Goal: Task Accomplishment & Management: Complete application form

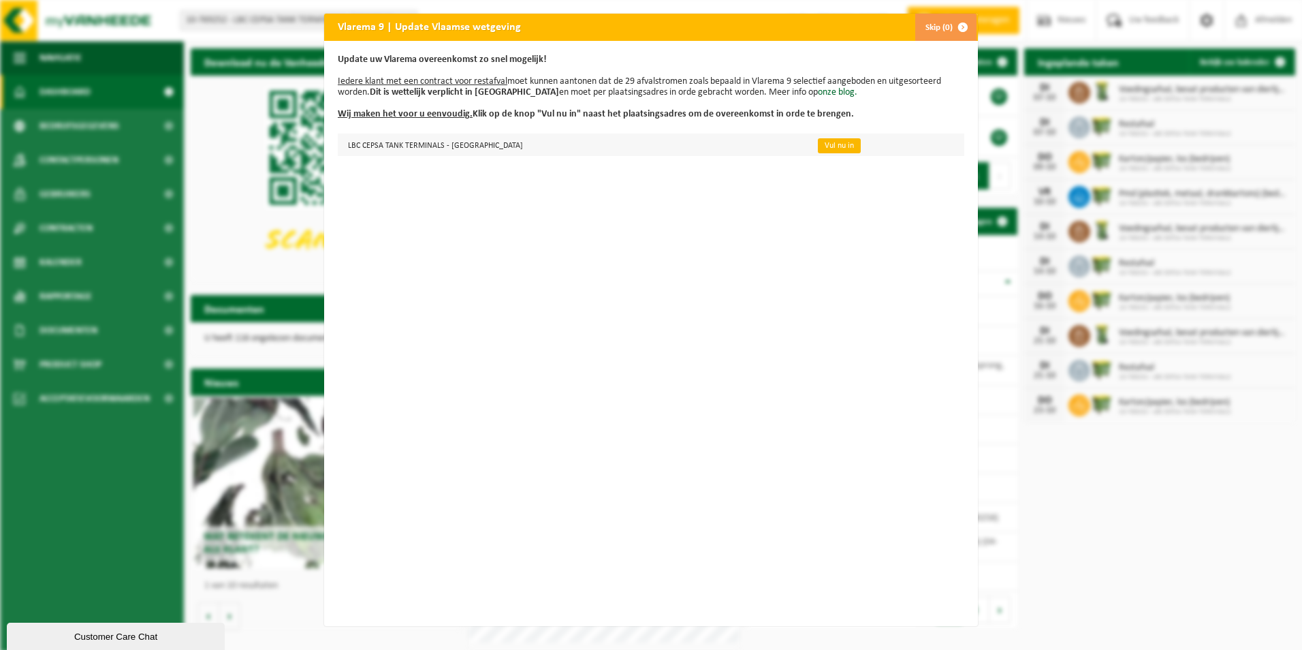
click at [818, 144] on link "Vul nu in" at bounding box center [839, 145] width 43 height 15
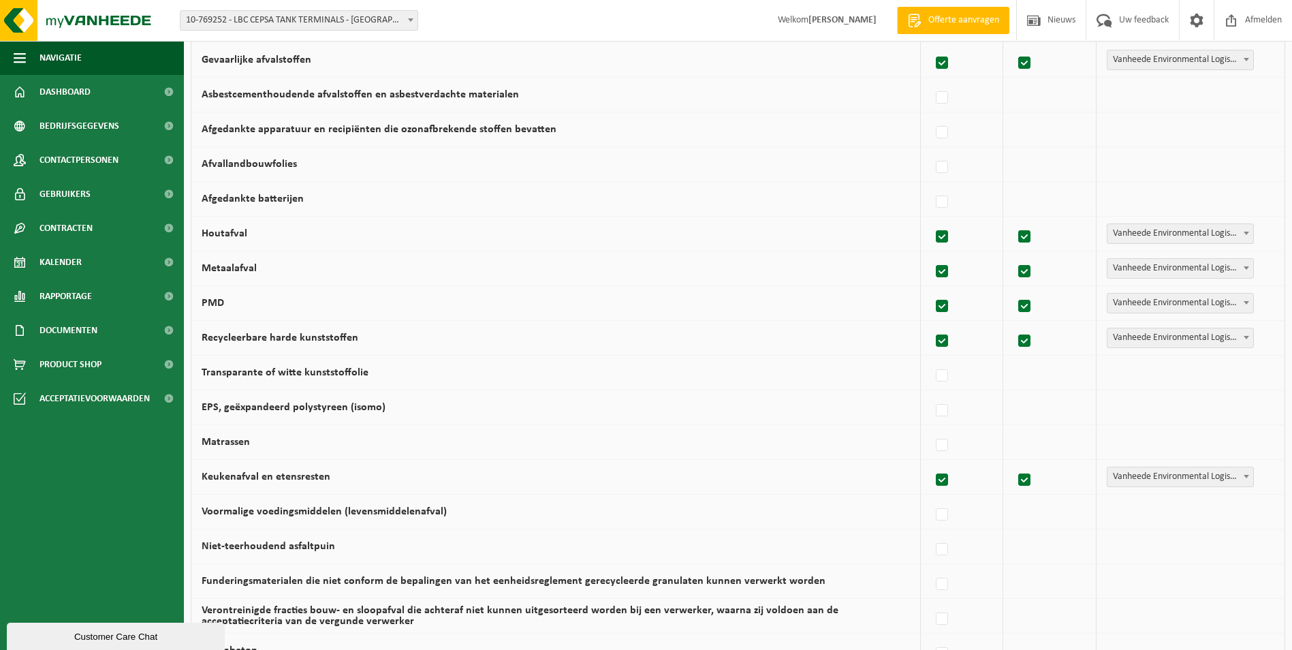
scroll to position [763, 0]
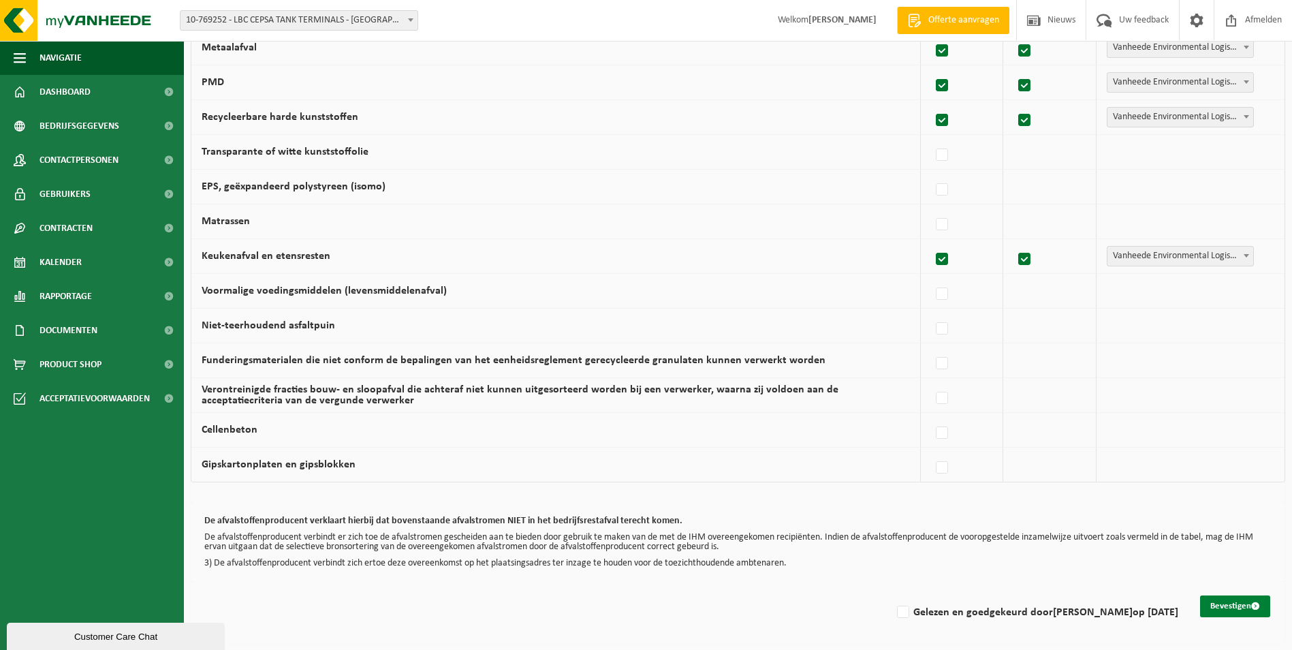
click at [1245, 603] on button "Bevestigen" at bounding box center [1235, 606] width 70 height 22
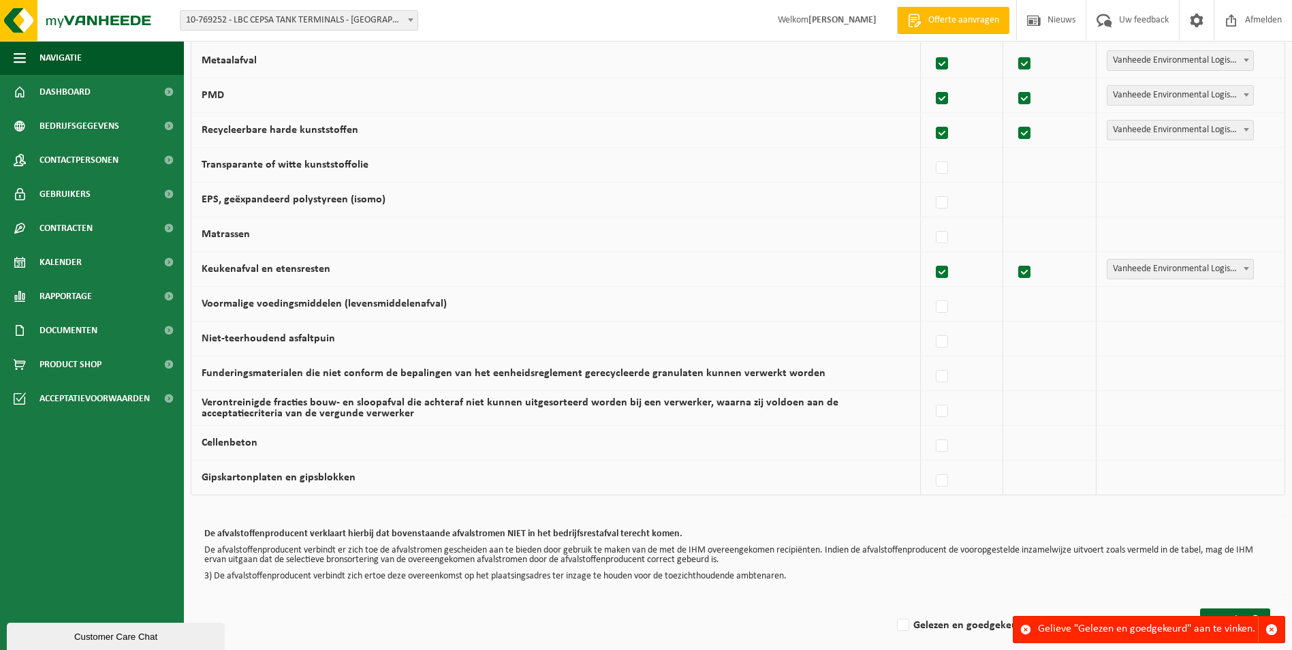
scroll to position [763, 0]
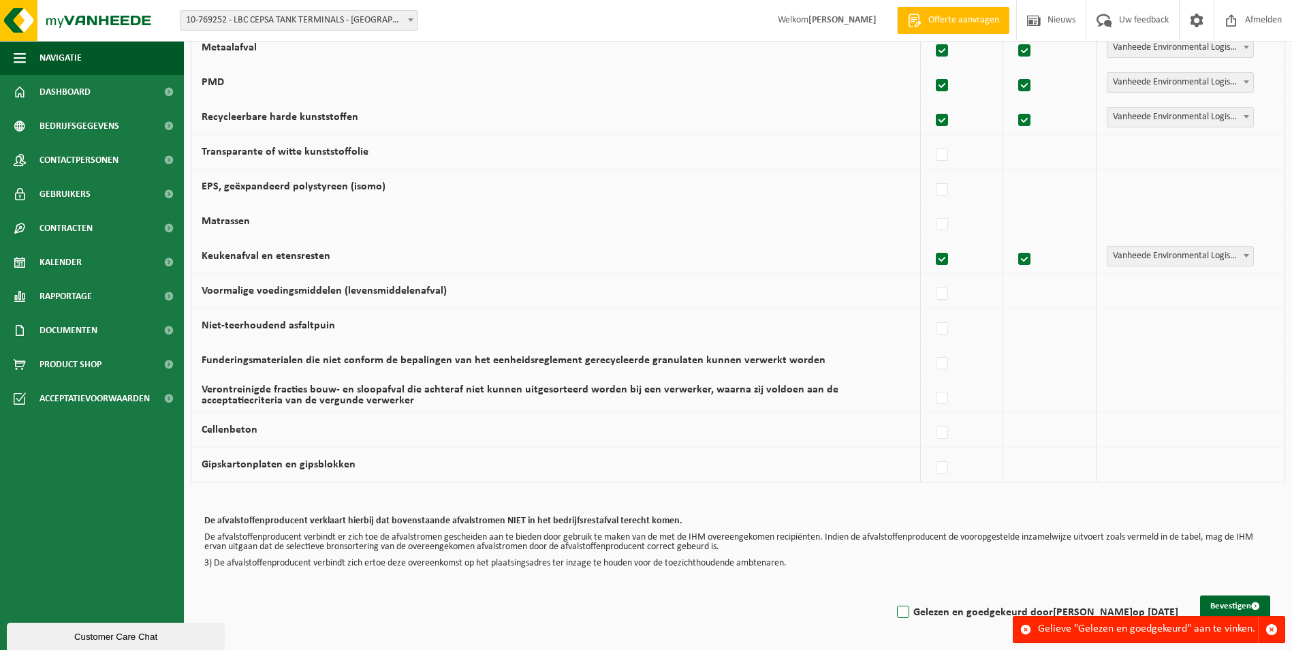
click at [908, 613] on label "Gelezen en goedgekeurd door HANS ZEGERS op 07/10/25" at bounding box center [1036, 612] width 284 height 20
click at [892, 595] on input "Gelezen en goedgekeurd door HANS ZEGERS op 07/10/25" at bounding box center [891, 594] width 1 height 1
checkbox input "true"
click at [1232, 608] on button "Bevestigen" at bounding box center [1235, 606] width 70 height 22
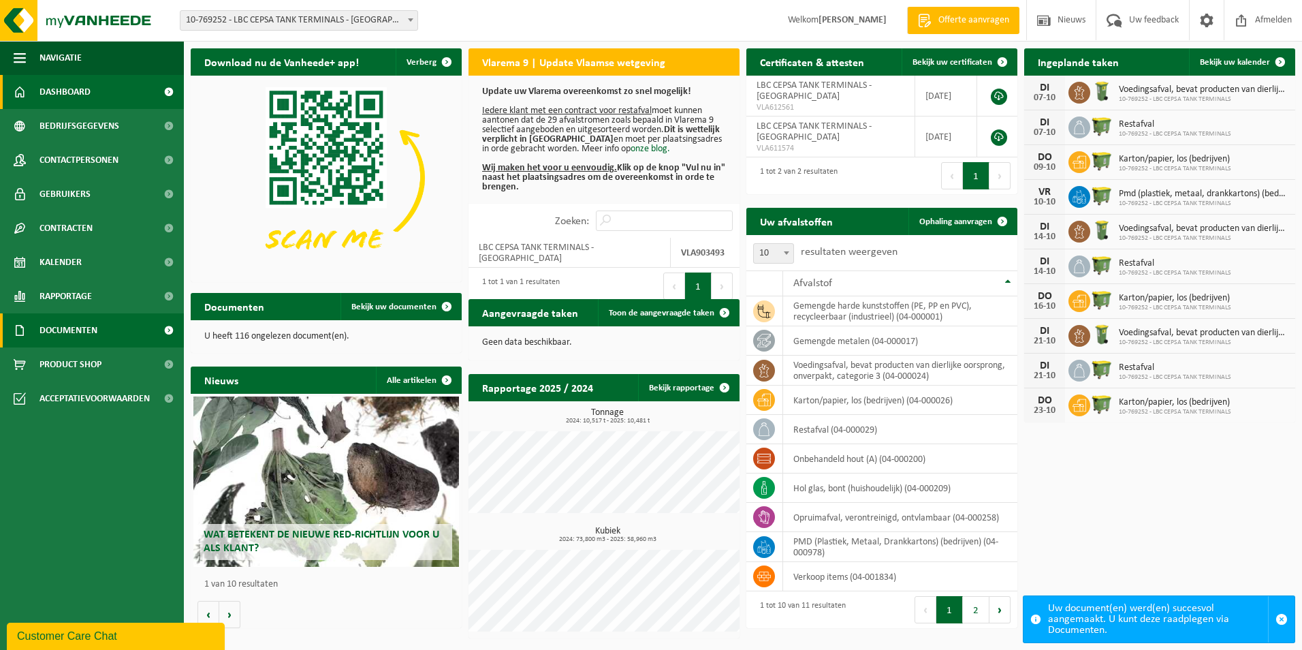
click at [57, 330] on span "Documenten" at bounding box center [68, 330] width 58 height 34
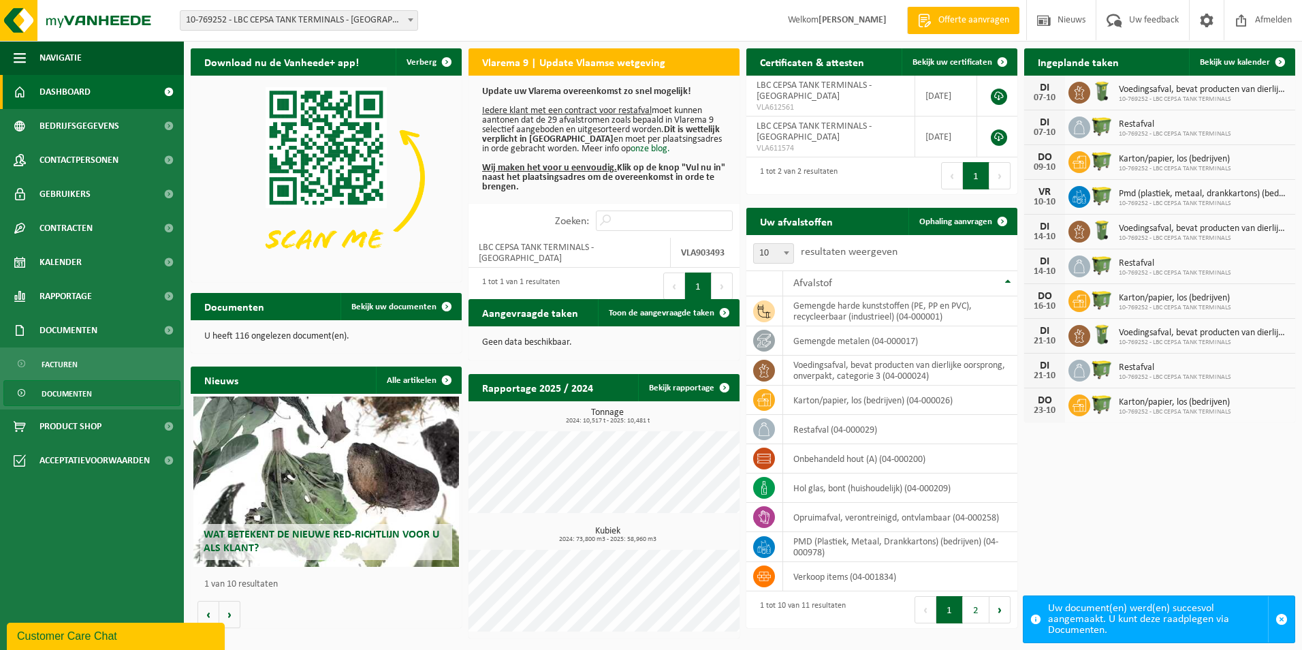
click at [58, 393] on span "Documenten" at bounding box center [67, 394] width 50 height 26
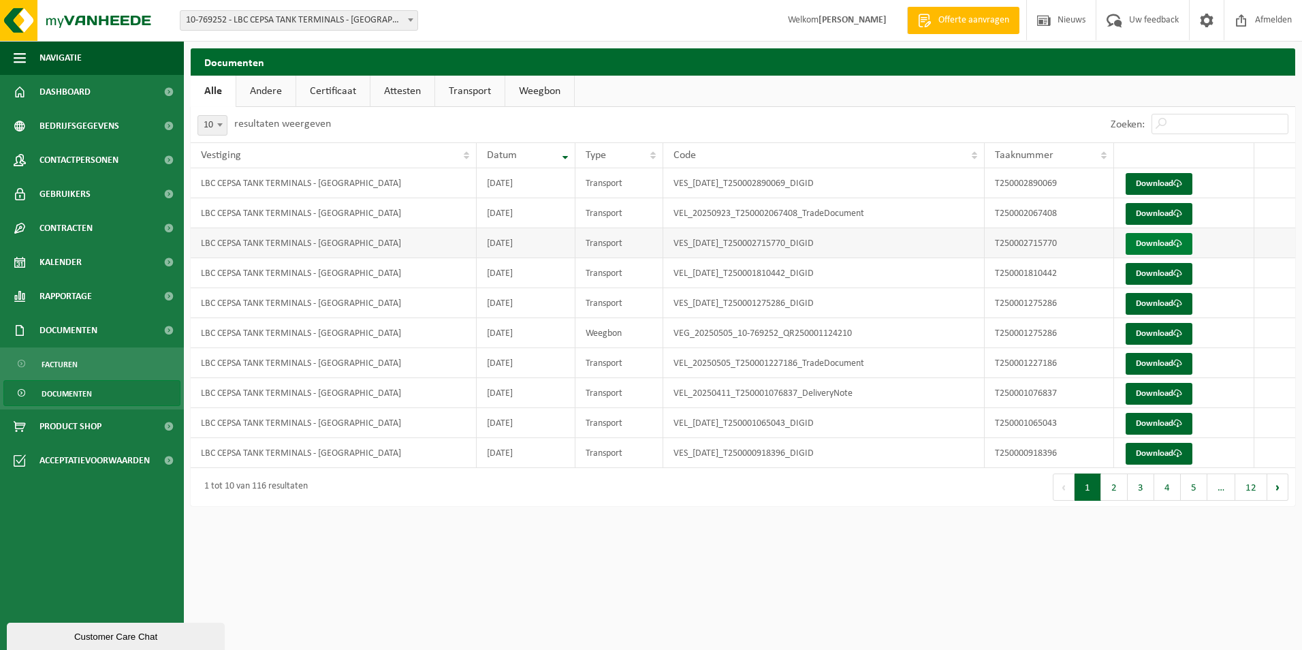
click at [1143, 246] on link "Download" at bounding box center [1158, 244] width 67 height 22
click at [1165, 214] on link "Download" at bounding box center [1158, 214] width 67 height 22
